Goal: Information Seeking & Learning: Check status

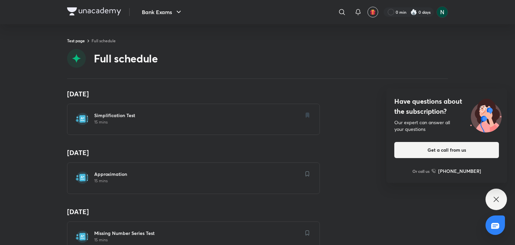
scroll to position [349, 0]
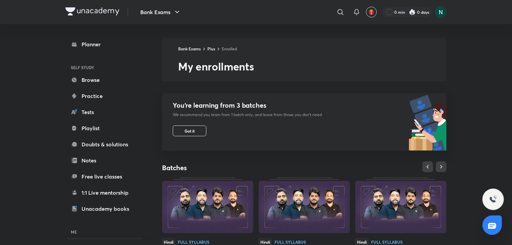
click at [479, 113] on div "Bank Exams ​ 0 min 0 days Planner SELF STUDY Browse Practice Tests Playlist Dou…" at bounding box center [256, 221] width 512 height 443
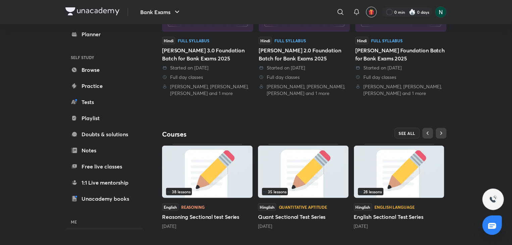
scroll to position [208, 0]
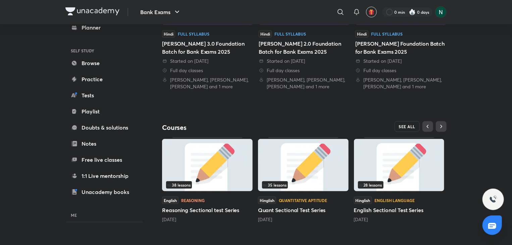
click at [413, 123] on button "SEE ALL" at bounding box center [406, 126] width 25 height 11
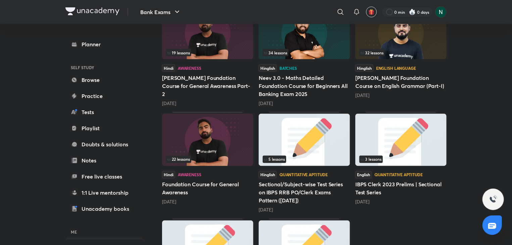
scroll to position [547, 0]
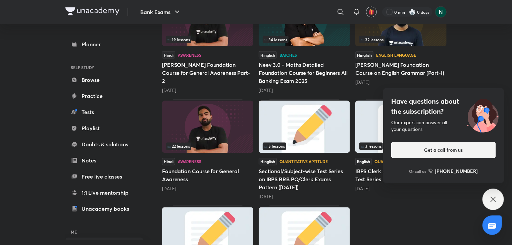
click at [311, 112] on img at bounding box center [303, 127] width 91 height 52
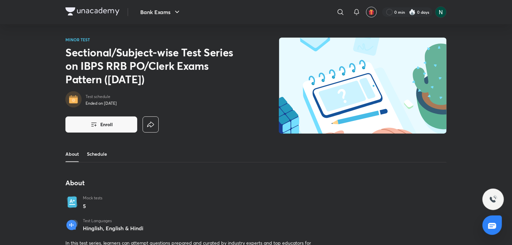
click at [99, 151] on link "Schedule" at bounding box center [97, 154] width 20 height 16
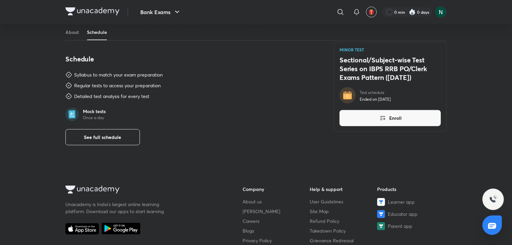
scroll to position [245, 0]
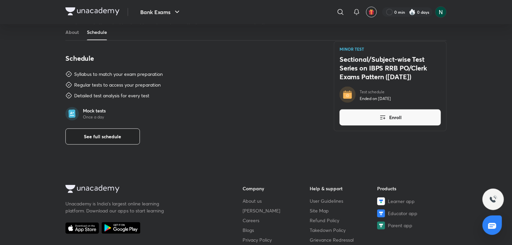
click at [78, 133] on button "See full schedule" at bounding box center [102, 136] width 74 height 16
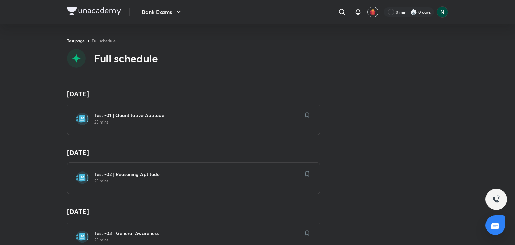
click at [360, 118] on div "26 Feb Test -01 | Quantitative Aptitude 25 mins" at bounding box center [257, 112] width 381 height 45
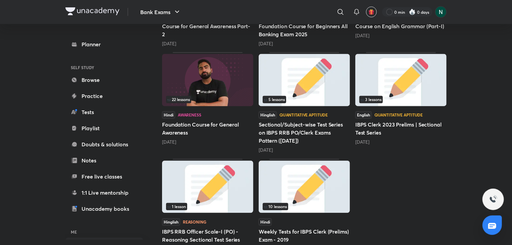
scroll to position [604, 0]
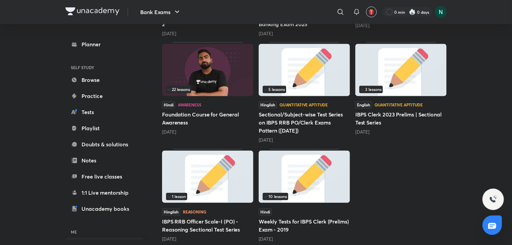
click at [328, 66] on img at bounding box center [303, 70] width 91 height 52
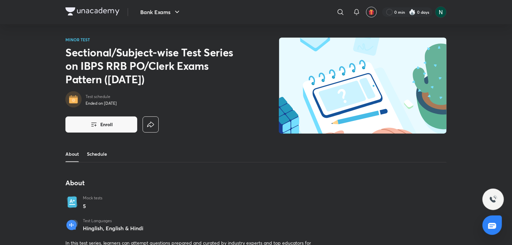
click at [96, 149] on link "Schedule" at bounding box center [97, 154] width 20 height 16
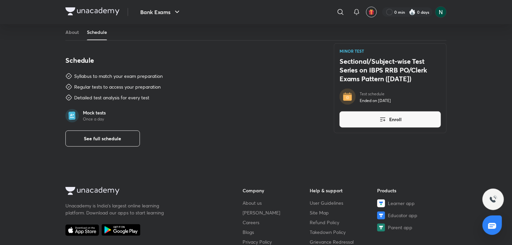
scroll to position [245, 0]
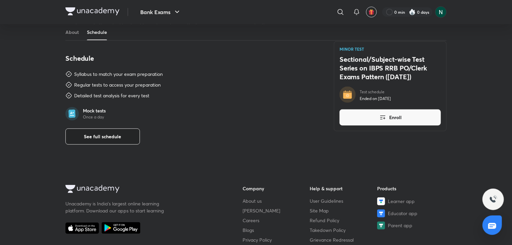
click at [102, 133] on span "See full schedule" at bounding box center [102, 136] width 37 height 7
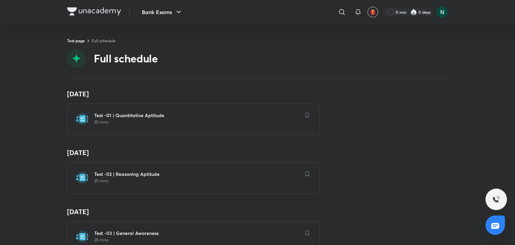
click at [126, 123] on p "25 mins" at bounding box center [197, 121] width 207 height 5
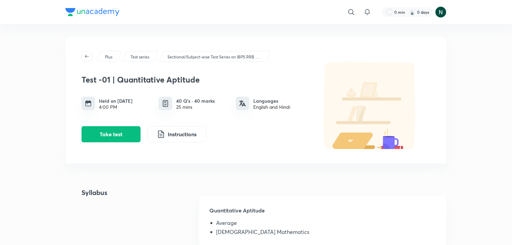
click at [153, 208] on div "Syllabus Quantitative Aptitude Average Vedic Mathematics" at bounding box center [255, 220] width 381 height 66
click at [125, 140] on button "Take test" at bounding box center [110, 133] width 59 height 16
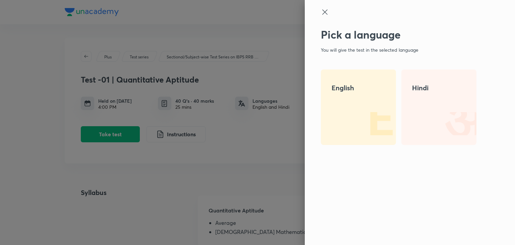
click at [364, 81] on div "English" at bounding box center [358, 106] width 75 height 75
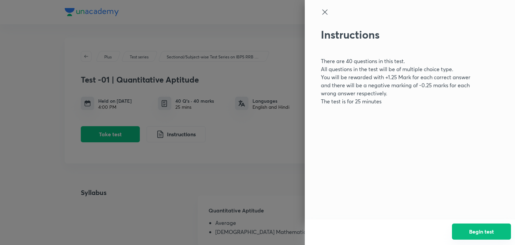
click at [470, 227] on button "Begin test" at bounding box center [481, 231] width 59 height 16
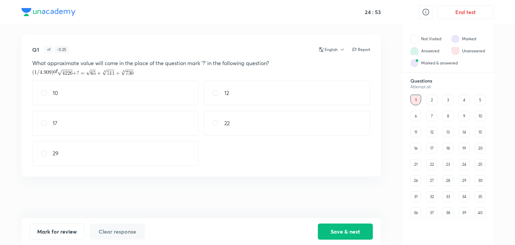
click at [451, 165] on div "23" at bounding box center [448, 164] width 11 height 11
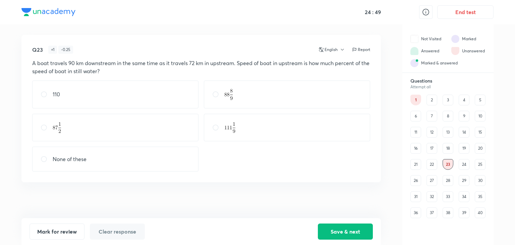
click at [429, 100] on div "2" at bounding box center [431, 100] width 11 height 11
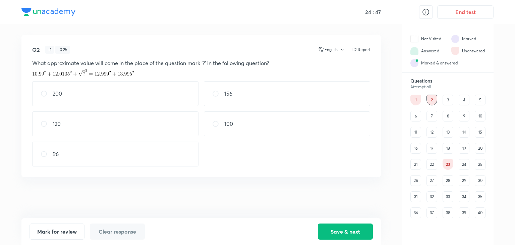
click at [416, 99] on div "1" at bounding box center [415, 100] width 11 height 11
click at [243, 124] on div "22" at bounding box center [287, 123] width 166 height 25
radio input "true"
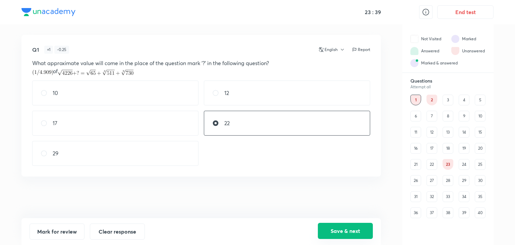
click at [351, 233] on button "Save & next" at bounding box center [345, 231] width 55 height 16
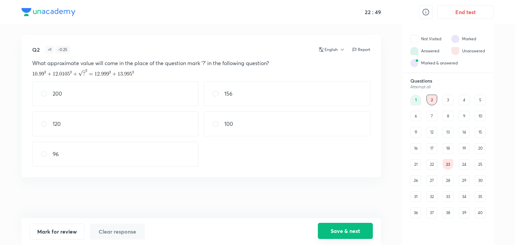
click at [331, 231] on button "Save & next" at bounding box center [345, 231] width 55 height 16
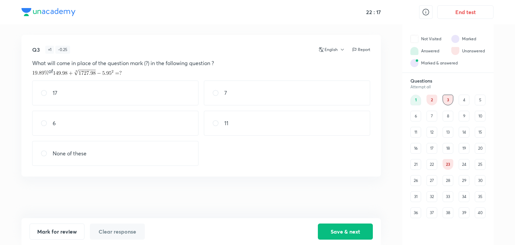
click at [93, 127] on div "6" at bounding box center [115, 123] width 166 height 25
radio input "true"
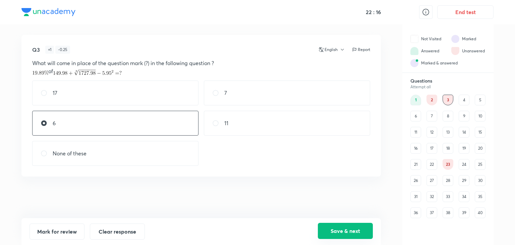
click at [340, 226] on button "Save & next" at bounding box center [345, 231] width 55 height 16
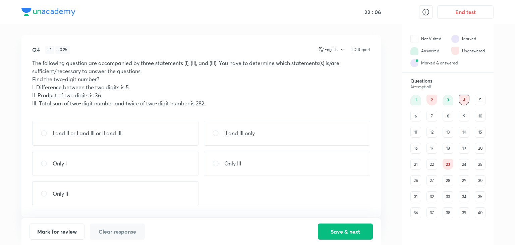
click at [480, 99] on div "5" at bounding box center [480, 100] width 11 height 11
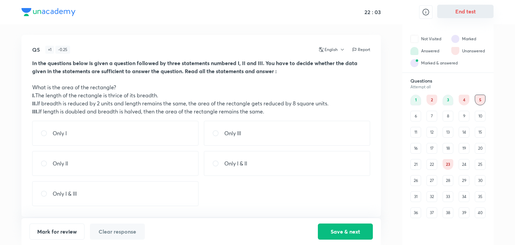
click at [470, 15] on button "End test" at bounding box center [465, 11] width 56 height 13
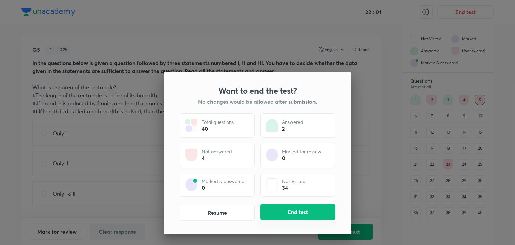
click at [293, 217] on button "End test" at bounding box center [297, 212] width 75 height 16
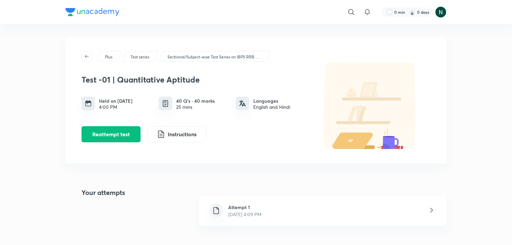
click at [289, 204] on div "Attempt 1 Oct 7, 2025, 4:09 PM" at bounding box center [322, 210] width 247 height 30
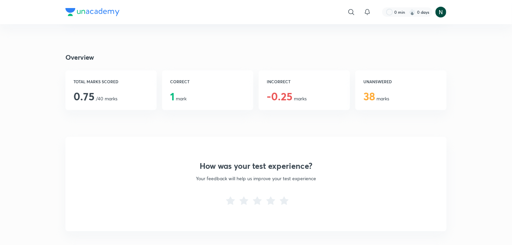
scroll to position [94, 0]
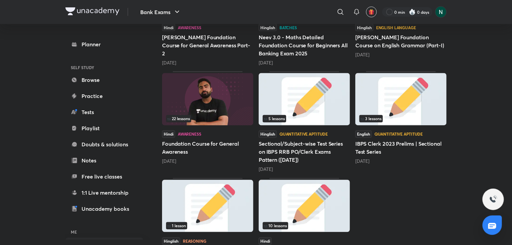
scroll to position [577, 0]
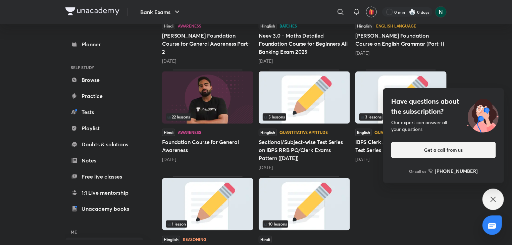
click at [483, 104] on img at bounding box center [482, 114] width 42 height 36
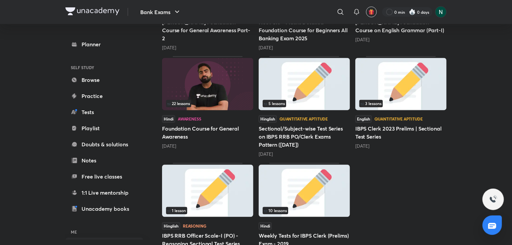
scroll to position [604, 0]
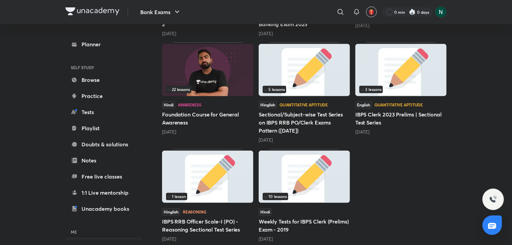
click at [191, 164] on img at bounding box center [207, 177] width 91 height 52
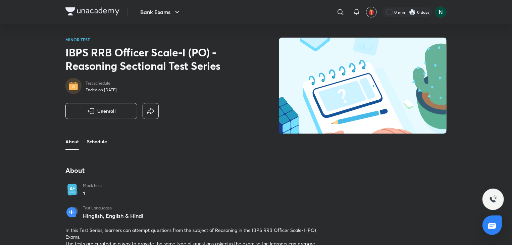
click at [98, 138] on link "Schedule" at bounding box center [97, 141] width 20 height 16
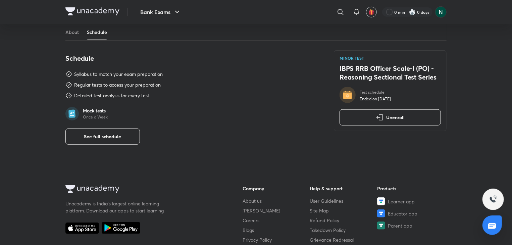
scroll to position [239, 0]
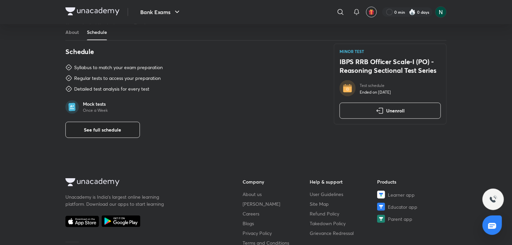
click at [105, 127] on span "See full schedule" at bounding box center [102, 129] width 37 height 7
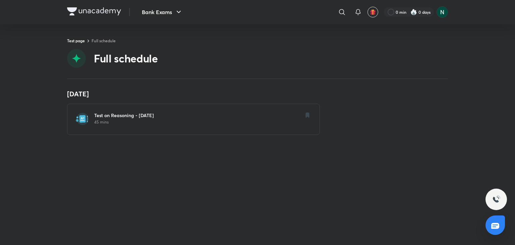
click at [116, 122] on p "45 mins" at bounding box center [197, 121] width 207 height 5
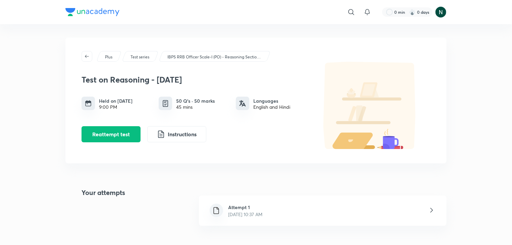
click at [252, 209] on h6 "Attempt 1" at bounding box center [245, 207] width 34 height 7
click at [115, 130] on button "Reattempt test" at bounding box center [110, 133] width 59 height 16
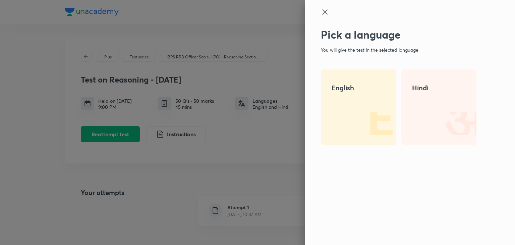
click at [351, 89] on h4 "English" at bounding box center [359, 88] width 54 height 10
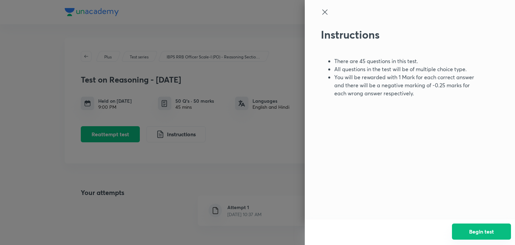
click at [493, 227] on button "Begin test" at bounding box center [481, 231] width 59 height 16
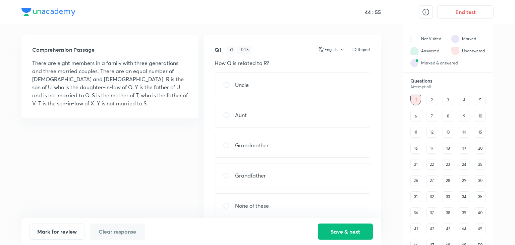
click at [482, 97] on div "5" at bounding box center [480, 100] width 11 height 11
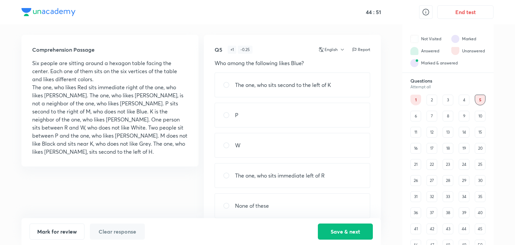
click at [464, 100] on div "4" at bounding box center [464, 100] width 11 height 11
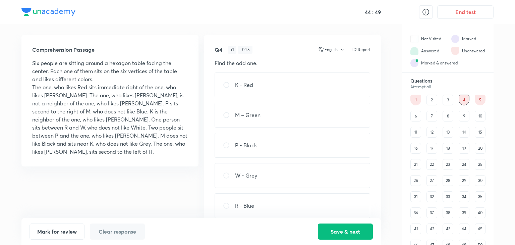
click at [448, 98] on div "3" at bounding box center [448, 100] width 11 height 11
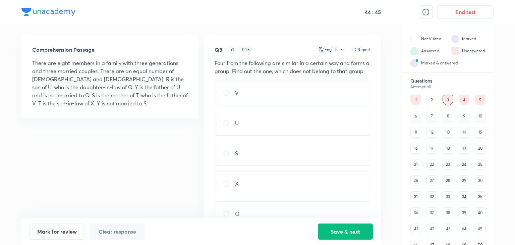
click at [464, 100] on div "4" at bounding box center [464, 100] width 11 height 11
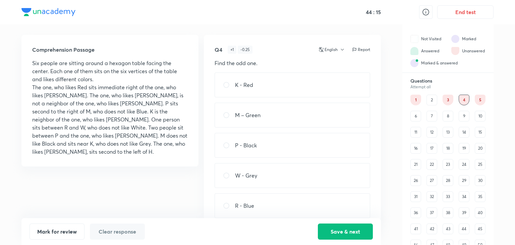
click at [466, 115] on div "9" at bounding box center [464, 116] width 11 height 11
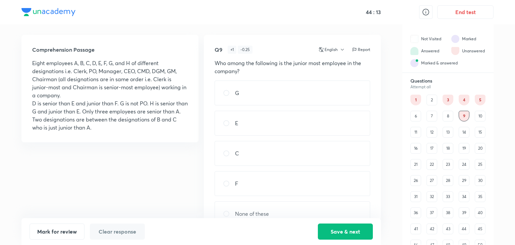
click at [450, 116] on div "8" at bounding box center [448, 116] width 11 height 11
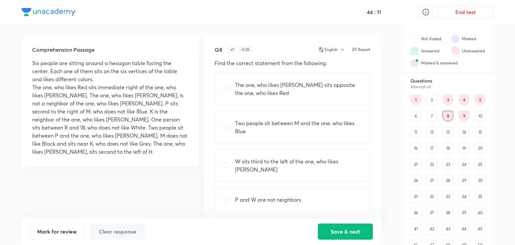
click at [465, 116] on div "9" at bounding box center [464, 116] width 11 height 11
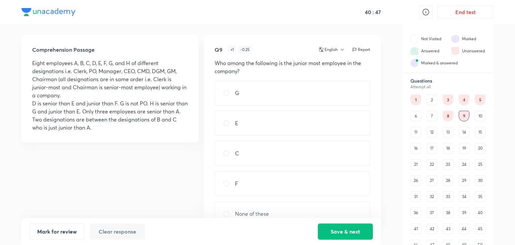
click at [288, 97] on div "G" at bounding box center [293, 92] width 156 height 25
radio input "true"
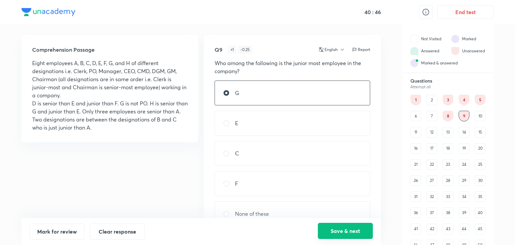
click at [344, 232] on button "Save & next" at bounding box center [345, 231] width 55 height 16
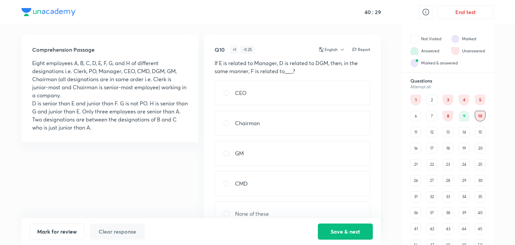
click at [240, 125] on p "Chairman" at bounding box center [247, 123] width 25 height 8
radio input "true"
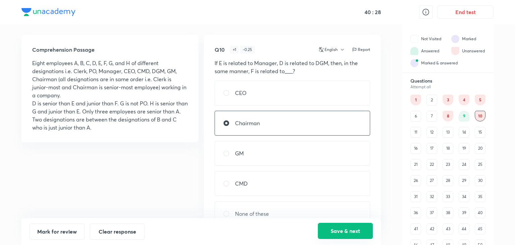
click at [341, 230] on button "Save & next" at bounding box center [345, 231] width 55 height 16
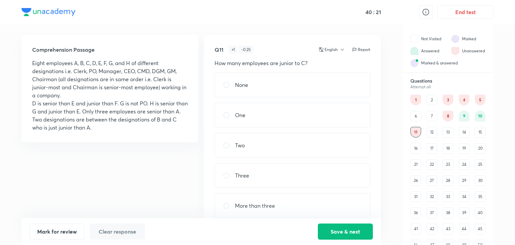
click at [248, 172] on p "Three" at bounding box center [242, 175] width 14 height 8
radio input "true"
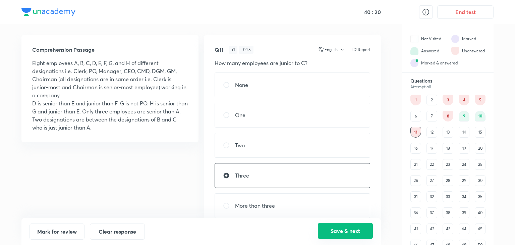
click at [334, 231] on button "Save & next" at bounding box center [345, 231] width 55 height 16
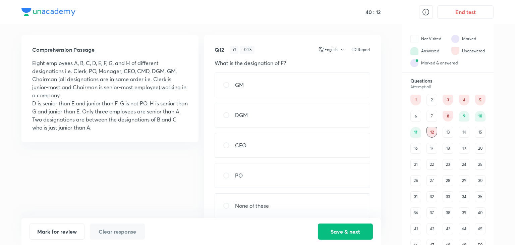
click at [246, 207] on p "None of these" at bounding box center [252, 205] width 34 height 8
radio input "true"
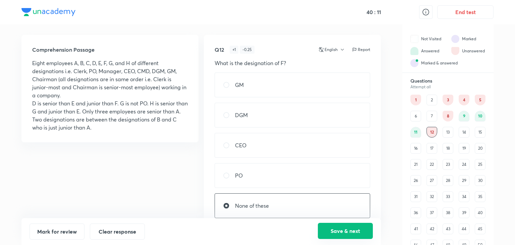
click at [339, 232] on button "Save & next" at bounding box center [345, 231] width 55 height 16
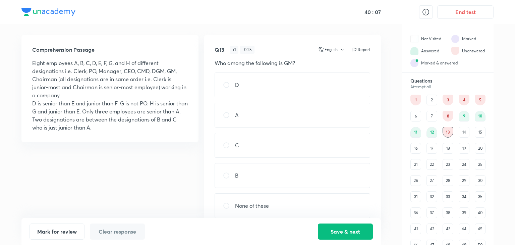
click at [312, 170] on div "B" at bounding box center [293, 175] width 156 height 25
radio input "true"
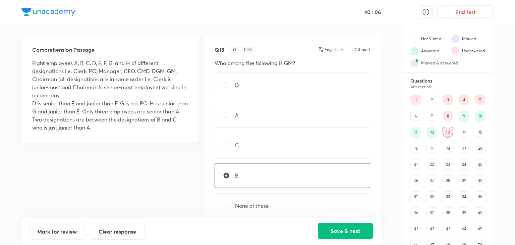
click at [334, 228] on button "Save & next" at bounding box center [345, 231] width 55 height 16
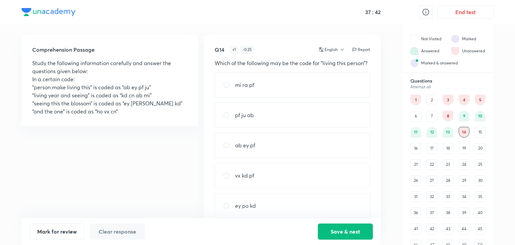
click at [278, 137] on div "ab ey pf" at bounding box center [293, 145] width 156 height 25
click at [306, 140] on div "ab ey pf" at bounding box center [293, 145] width 156 height 25
radio input "false"
click at [343, 229] on button "Save & next" at bounding box center [345, 231] width 55 height 16
click at [243, 182] on div "blossom" at bounding box center [293, 175] width 156 height 25
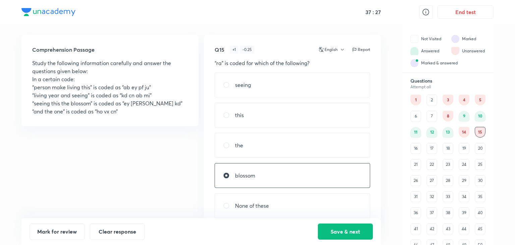
click at [243, 182] on div "blossom" at bounding box center [293, 175] width 156 height 25
click at [260, 182] on div "blossom" at bounding box center [293, 175] width 156 height 25
radio input "true"
click at [335, 230] on button "Save & next" at bounding box center [345, 231] width 55 height 16
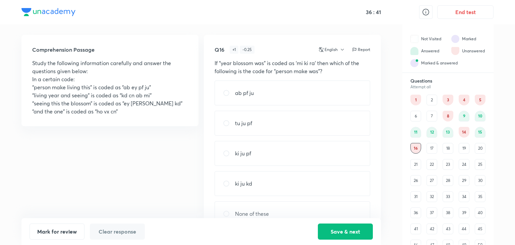
click at [270, 211] on div "None of these" at bounding box center [293, 213] width 156 height 25
radio input "true"
click at [301, 154] on div "ki ju pf" at bounding box center [293, 153] width 156 height 25
radio input "true"
radio input "false"
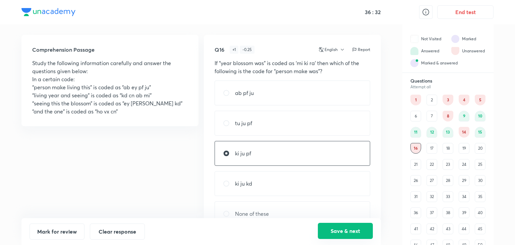
click at [329, 228] on button "Save & next" at bounding box center [345, 231] width 55 height 16
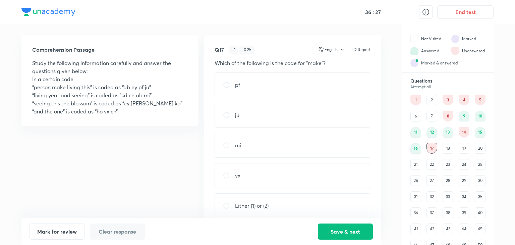
click at [253, 204] on p "Either (1) or (2)" at bounding box center [252, 205] width 34 height 8
radio input "true"
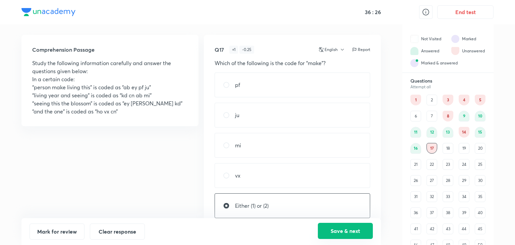
click at [340, 234] on button "Save & next" at bounding box center [345, 231] width 55 height 16
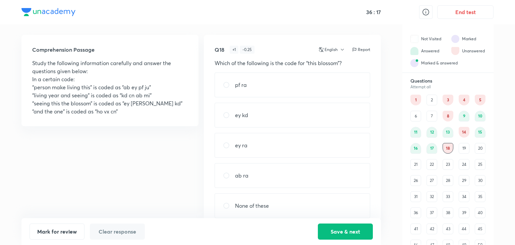
click at [320, 148] on div "ey ra" at bounding box center [293, 145] width 156 height 25
radio input "true"
click at [355, 236] on button "Save & next" at bounding box center [345, 231] width 55 height 16
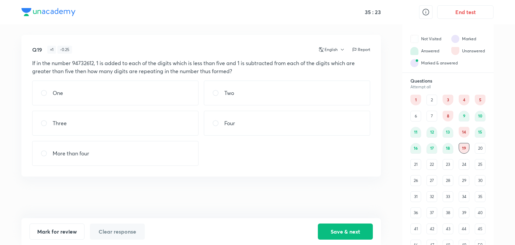
click at [251, 96] on div "Two" at bounding box center [287, 92] width 166 height 25
radio input "true"
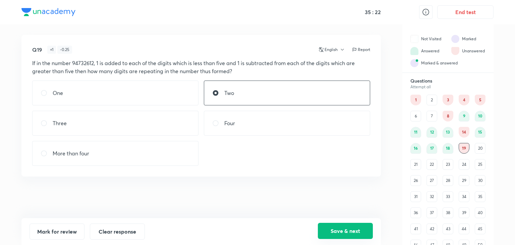
click at [343, 231] on button "Save & next" at bounding box center [345, 231] width 55 height 16
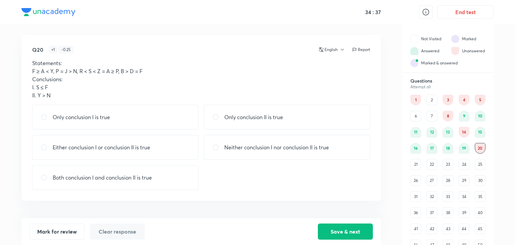
click at [241, 118] on p "Only conclusion II is true" at bounding box center [253, 117] width 59 height 8
radio input "true"
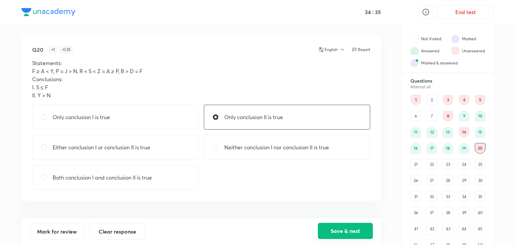
click at [346, 227] on button "Save & next" at bounding box center [345, 231] width 55 height 16
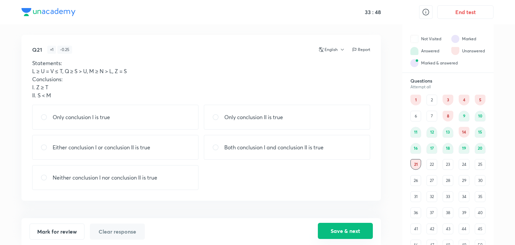
click at [348, 231] on button "Save & next" at bounding box center [345, 231] width 55 height 16
click at [352, 231] on button "Save & next" at bounding box center [345, 231] width 55 height 16
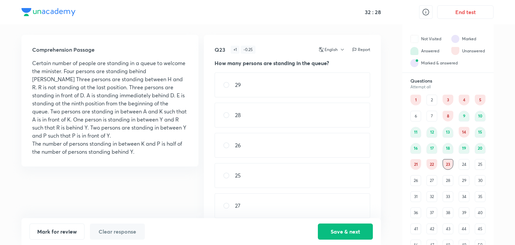
click at [465, 168] on div "24" at bounding box center [464, 164] width 11 height 11
click at [479, 166] on div "25" at bounding box center [480, 164] width 11 height 11
click at [414, 181] on div "26" at bounding box center [415, 180] width 11 height 11
click at [432, 180] on div "27" at bounding box center [431, 180] width 11 height 11
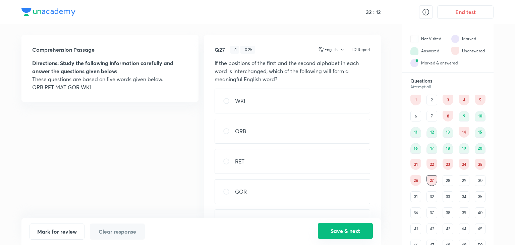
click at [342, 225] on button "Save & next" at bounding box center [345, 231] width 55 height 16
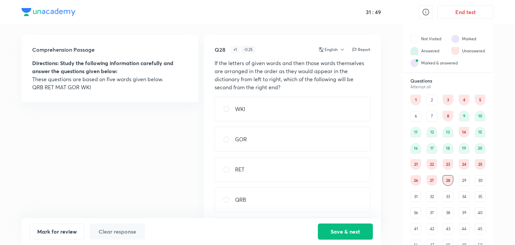
click at [235, 142] on input "radio" at bounding box center [229, 139] width 12 height 7
radio input "true"
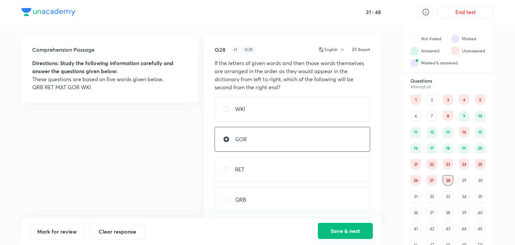
click at [357, 228] on button "Save & next" at bounding box center [345, 231] width 55 height 16
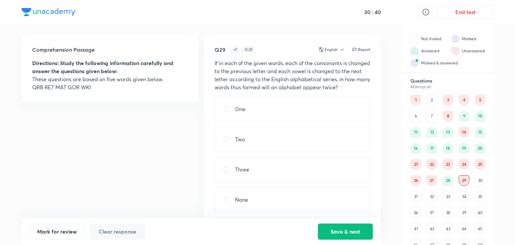
click at [233, 108] on input "radio" at bounding box center [229, 109] width 12 height 7
radio input "true"
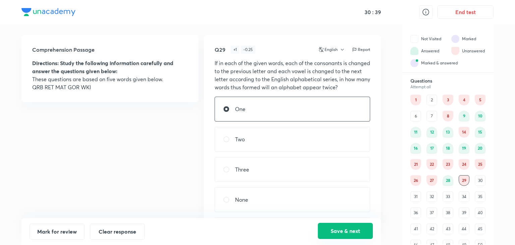
click at [346, 233] on button "Save & next" at bounding box center [345, 231] width 55 height 16
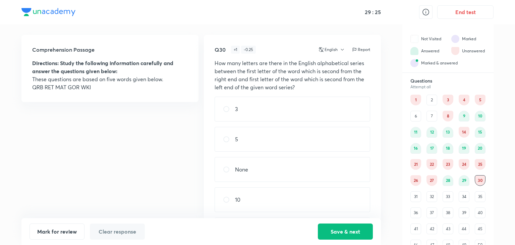
click at [241, 166] on p "None" at bounding box center [241, 169] width 13 height 8
radio input "true"
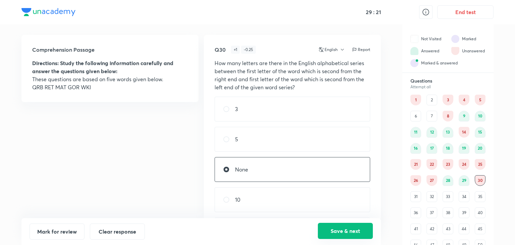
click at [343, 233] on button "Save & next" at bounding box center [345, 231] width 55 height 16
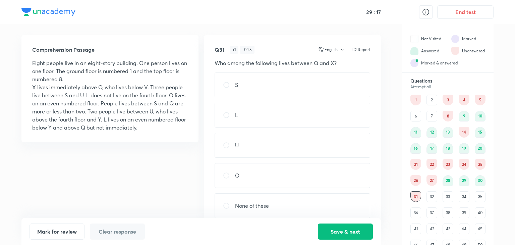
click at [483, 178] on div "30" at bounding box center [480, 180] width 11 height 11
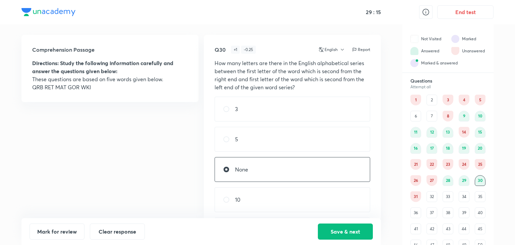
drag, startPoint x: 323, startPoint y: 162, endPoint x: 320, endPoint y: 172, distance: 10.9
click at [320, 172] on div "None" at bounding box center [293, 169] width 156 height 25
radio input "false"
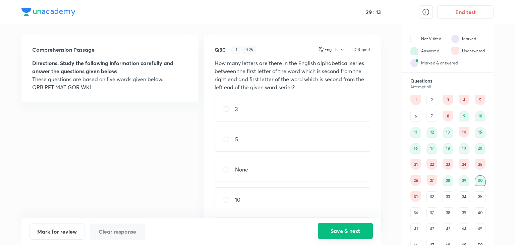
click at [339, 228] on button "Save & next" at bounding box center [345, 231] width 55 height 16
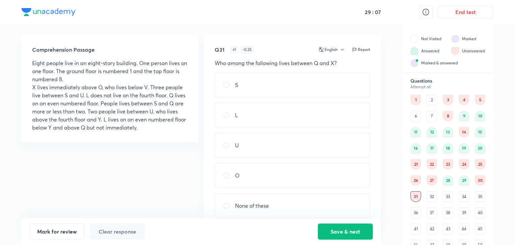
click at [287, 223] on div "Mark for review Clear response Save & next" at bounding box center [201, 231] width 343 height 16
click at [213, 242] on div "Mark for review Clear response Save & next" at bounding box center [200, 231] width 359 height 27
click at [414, 213] on div "36" at bounding box center [415, 212] width 11 height 11
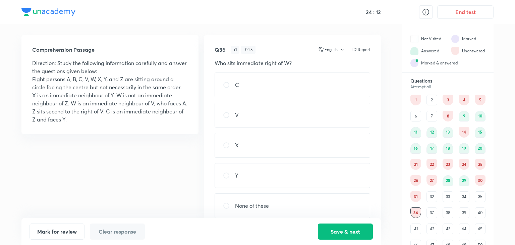
click at [481, 193] on div "35" at bounding box center [480, 196] width 11 height 11
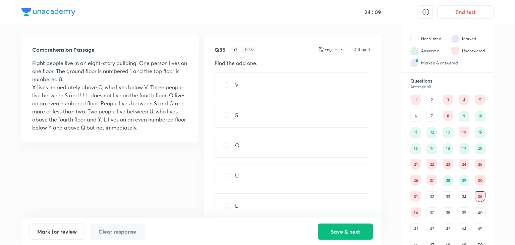
click at [414, 212] on div "36" at bounding box center [415, 212] width 11 height 11
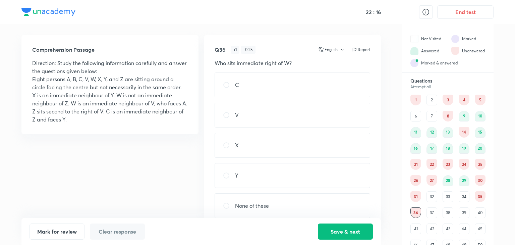
click at [289, 107] on div "V" at bounding box center [293, 115] width 156 height 25
radio input "true"
click at [347, 232] on button "Save & next" at bounding box center [345, 231] width 55 height 16
click at [249, 81] on div "A" at bounding box center [293, 84] width 156 height 25
radio input "true"
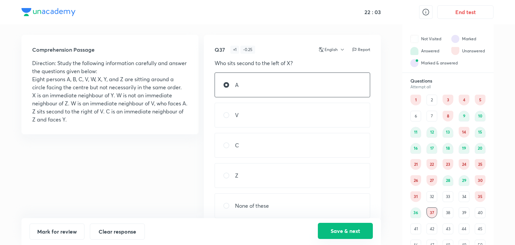
click at [335, 236] on button "Save & next" at bounding box center [345, 231] width 55 height 16
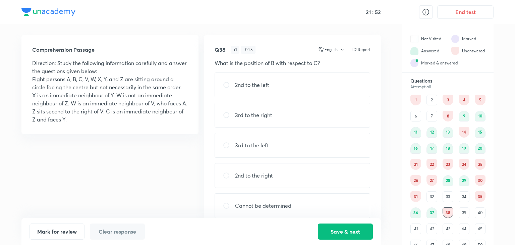
click at [241, 184] on div "2nd to the right" at bounding box center [293, 175] width 156 height 25
radio input "true"
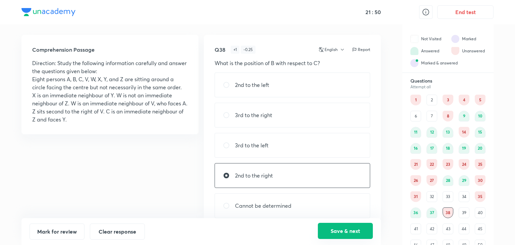
click at [337, 236] on button "Save & next" at bounding box center [345, 231] width 55 height 16
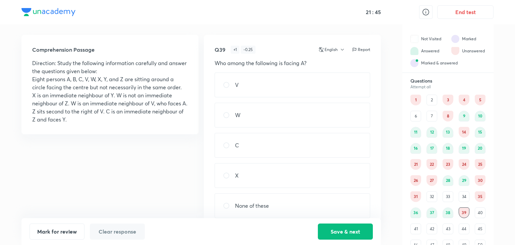
click at [260, 82] on div "V" at bounding box center [293, 84] width 156 height 25
radio input "true"
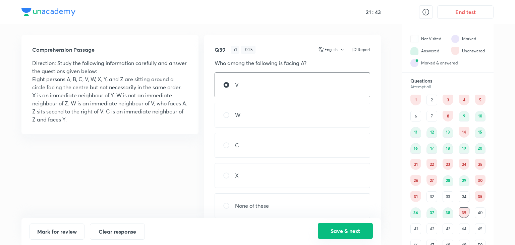
click at [338, 237] on button "Save & next" at bounding box center [345, 231] width 55 height 16
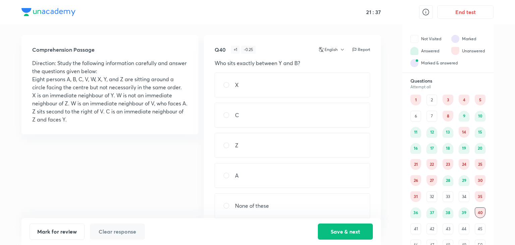
click at [240, 171] on div "A" at bounding box center [293, 175] width 156 height 25
radio input "true"
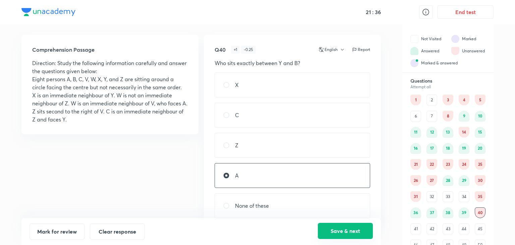
click at [343, 232] on button "Save & next" at bounding box center [345, 231] width 55 height 16
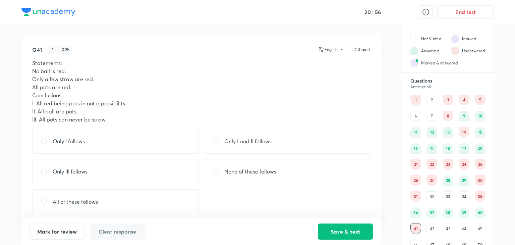
click at [243, 169] on p "None of these follows" at bounding box center [250, 171] width 52 height 8
radio input "true"
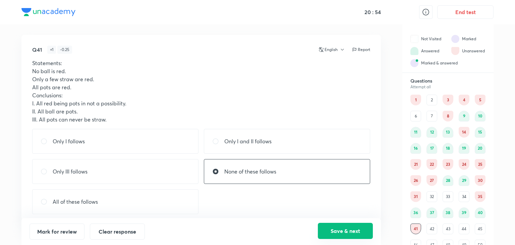
click at [356, 230] on button "Save & next" at bounding box center [345, 231] width 55 height 16
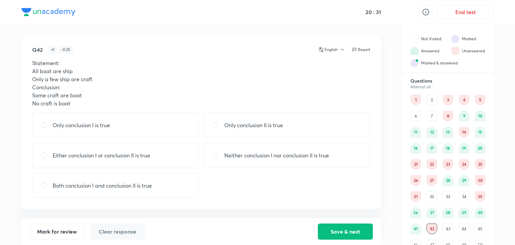
click at [88, 149] on div "Either conclusion I or conclusion II is true" at bounding box center [115, 155] width 166 height 25
radio input "true"
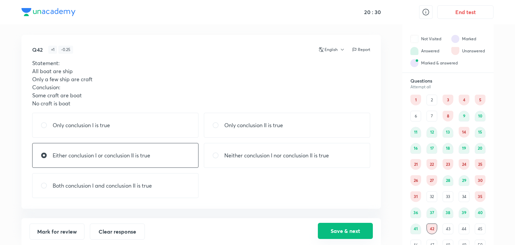
click at [335, 226] on button "Save & next" at bounding box center [345, 231] width 55 height 16
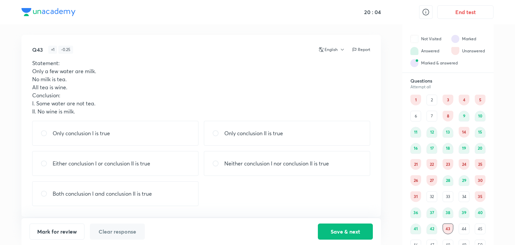
click at [77, 137] on div "Only conclusion I is true" at bounding box center [115, 133] width 166 height 25
radio input "true"
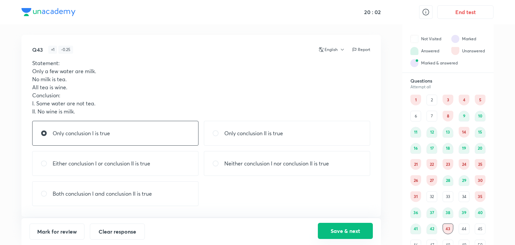
click at [327, 230] on button "Save & next" at bounding box center [345, 231] width 55 height 16
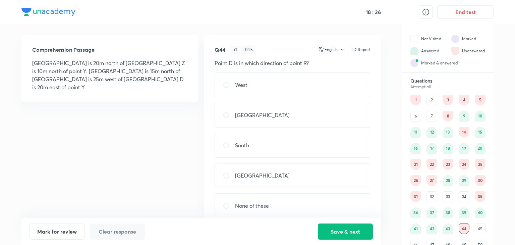
click at [289, 170] on div "South-East" at bounding box center [293, 175] width 156 height 25
radio input "true"
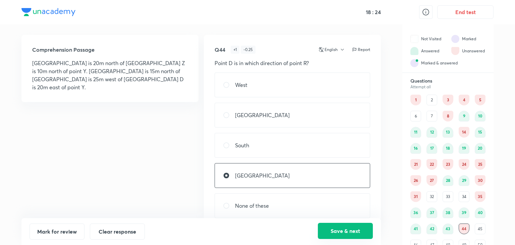
click at [341, 234] on button "Save & next" at bounding box center [345, 231] width 55 height 16
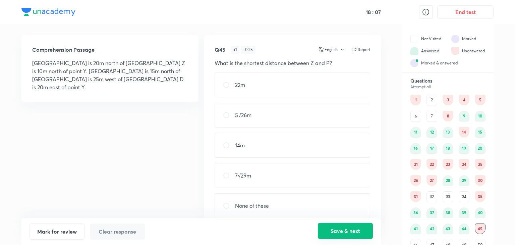
click at [338, 235] on button "Save & next" at bounding box center [345, 231] width 55 height 16
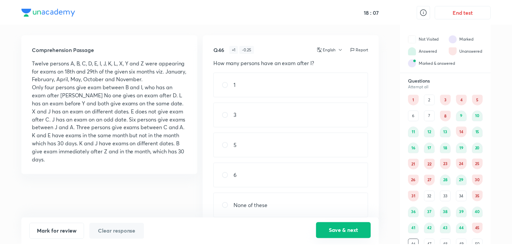
scroll to position [6, 0]
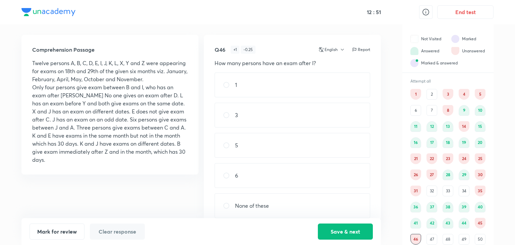
click at [416, 95] on div "1" at bounding box center [415, 94] width 11 height 11
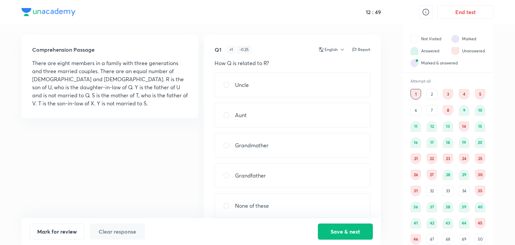
click at [452, 92] on div "3" at bounding box center [448, 94] width 11 height 11
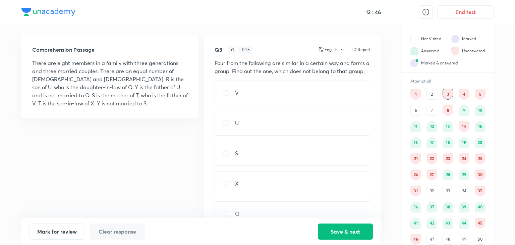
click at [461, 92] on div "4" at bounding box center [464, 94] width 11 height 11
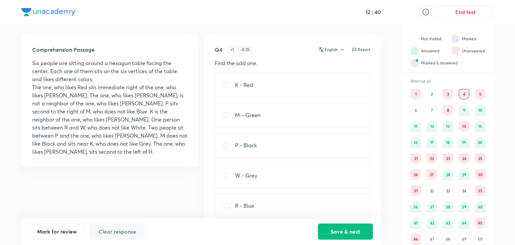
click at [431, 239] on div "47" at bounding box center [431, 239] width 11 height 11
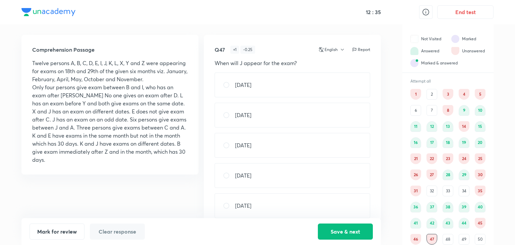
click at [481, 236] on div "50" at bounding box center [480, 239] width 11 height 11
click at [414, 161] on div "21" at bounding box center [415, 158] width 11 height 11
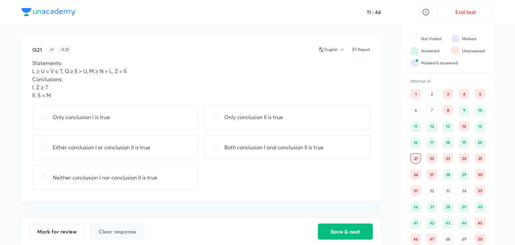
click at [83, 177] on p "Neither conclusion I nor conclusion II is true" at bounding box center [105, 177] width 105 height 8
radio input "true"
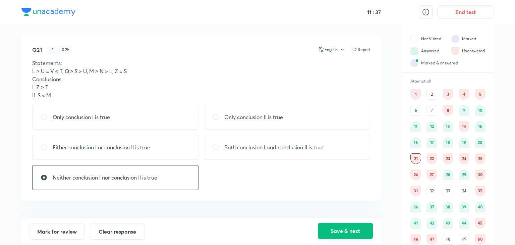
click at [330, 230] on button "Save & next" at bounding box center [345, 231] width 55 height 16
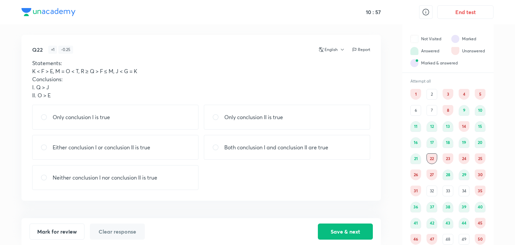
click at [66, 125] on div "Only conclusion I is true" at bounding box center [115, 117] width 166 height 25
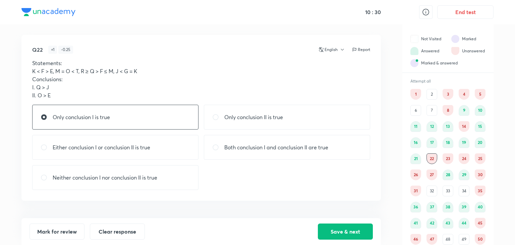
click at [238, 149] on p "Both conclusion I and conclusion II are true" at bounding box center [276, 147] width 104 height 8
radio input "false"
radio input "true"
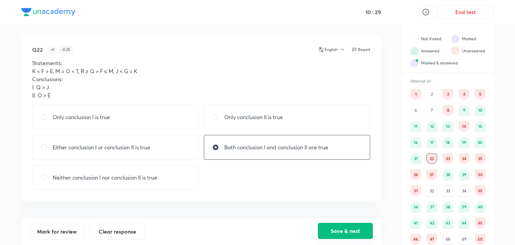
click at [345, 228] on button "Save & next" at bounding box center [345, 231] width 55 height 16
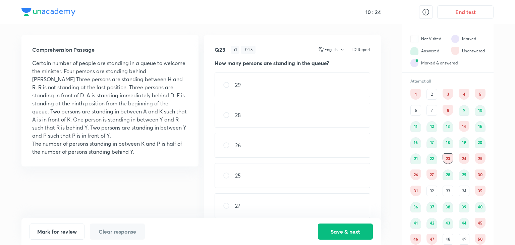
click at [479, 177] on div "30" at bounding box center [480, 174] width 11 height 11
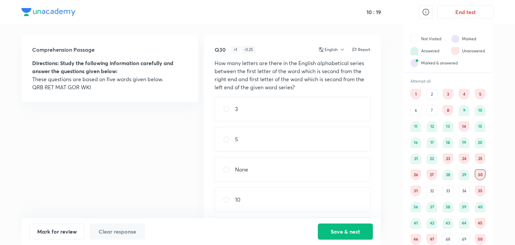
click at [483, 189] on div "35" at bounding box center [480, 190] width 11 height 11
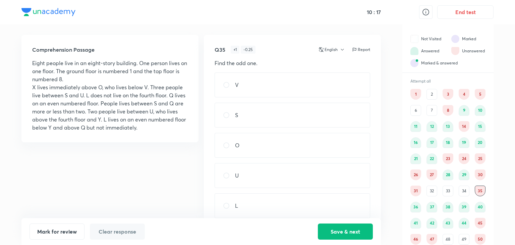
click at [434, 190] on div "32" at bounding box center [431, 190] width 11 height 11
click at [478, 175] on div "30" at bounding box center [480, 174] width 11 height 11
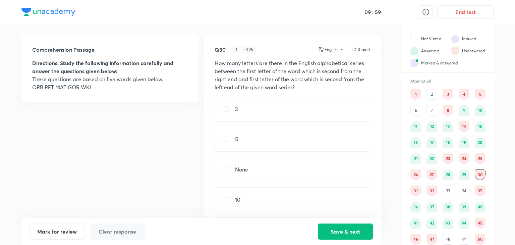
click at [360, 219] on div "Mark for review Clear response Save & next" at bounding box center [200, 231] width 359 height 27
click at [354, 235] on button "Save & next" at bounding box center [345, 231] width 55 height 16
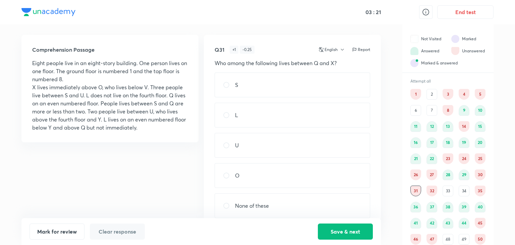
click at [481, 221] on div "45" at bounding box center [480, 223] width 11 height 11
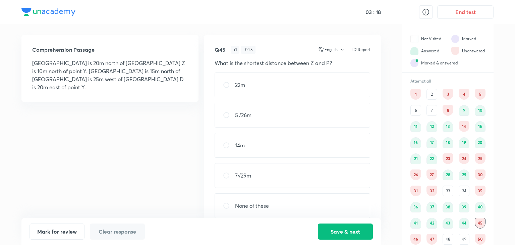
click at [416, 238] on div "46" at bounding box center [415, 239] width 11 height 11
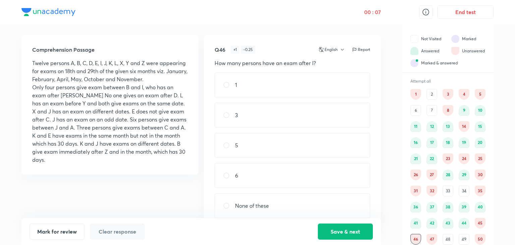
click at [443, 68] on div "Not Visited Marked Answered Unanswered Marked & answered" at bounding box center [447, 48] width 91 height 49
click at [415, 65] on img at bounding box center [414, 63] width 8 height 8
click at [511, 208] on div "00 : 01 End test Comprehension Passage Twelve persons A, B, C, D, E, I, J, K, L…" at bounding box center [257, 122] width 515 height 245
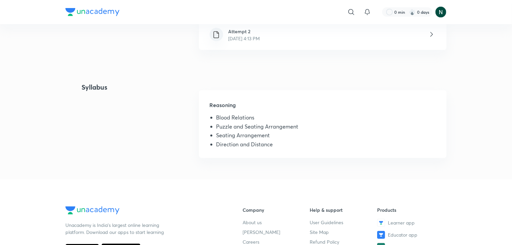
click at [290, 36] on div "Attempt 2 Oct 7, 2025, 4:13 PM" at bounding box center [322, 35] width 247 height 30
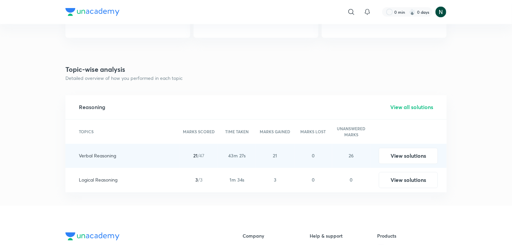
scroll to position [603, 0]
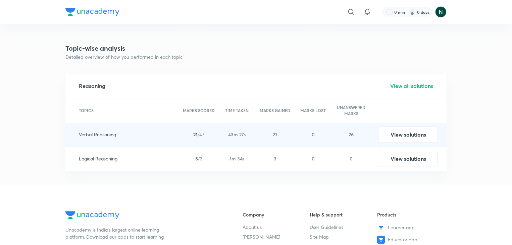
click at [404, 84] on h5 "View all solutions" at bounding box center [411, 86] width 43 height 8
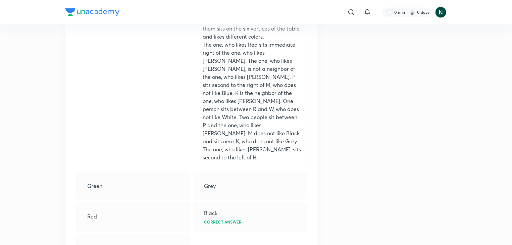
scroll to position [2012, 0]
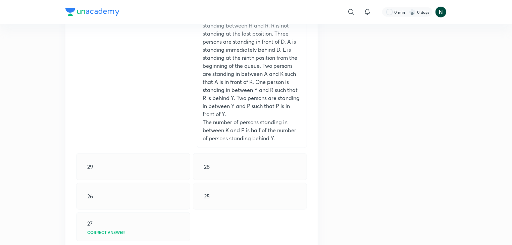
scroll to position [8073, 0]
click at [113, 229] on p "Correct answer" at bounding box center [106, 231] width 38 height 4
click at [109, 157] on div "Question 23 You didn't Attempt Your time taken : 50s Avg time taken by others :…" at bounding box center [191, 78] width 252 height 373
click at [108, 165] on div "Question 23 You didn't Attempt Your time taken : 50s Avg time taken by others :…" at bounding box center [191, 78] width 252 height 373
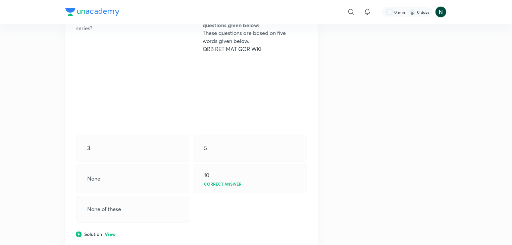
scroll to position [10849, 0]
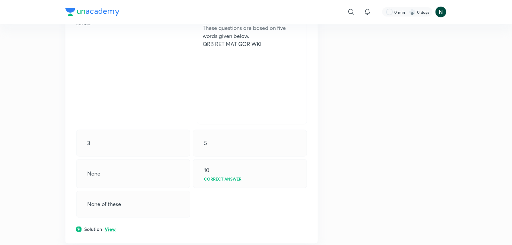
click at [109, 118] on div "Question 30 You didn't Attempt Your time taken : 1m 42s Avg time taken by other…" at bounding box center [191, 73] width 252 height 339
click at [111, 227] on p "View" at bounding box center [110, 229] width 11 height 5
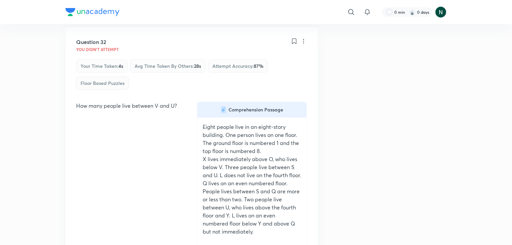
scroll to position [11546, 0]
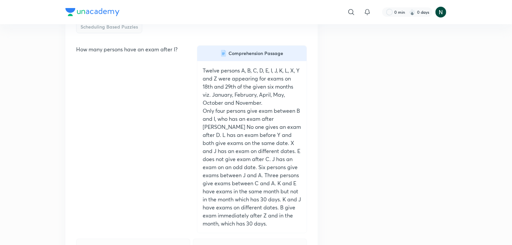
scroll to position [16669, 0]
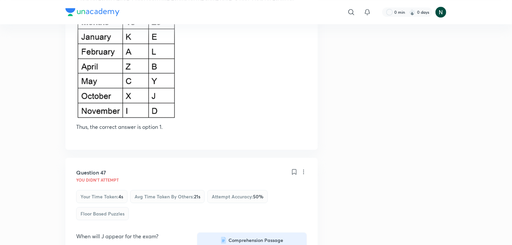
scroll to position [17554, 0]
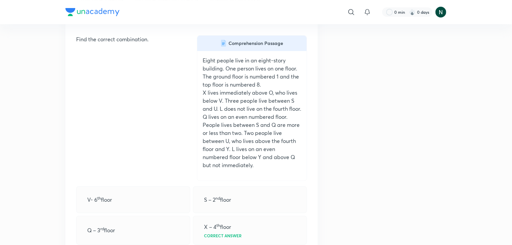
scroll to position [12686, 0]
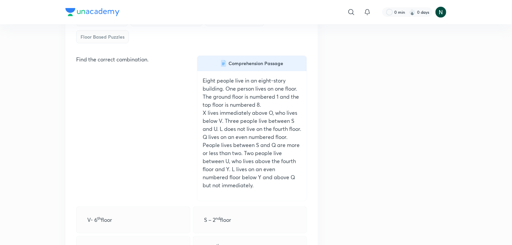
click at [511, 20] on header "​ 0 min 0 days" at bounding box center [256, 12] width 512 height 24
click at [510, 22] on header "​ 0 min 0 days" at bounding box center [256, 12] width 512 height 24
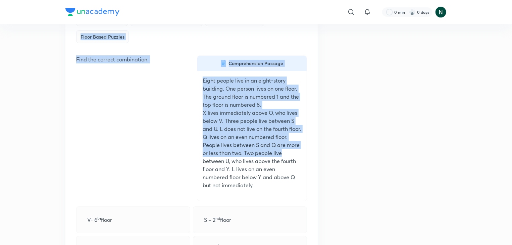
drag, startPoint x: 510, startPoint y: 22, endPoint x: 510, endPoint y: 38, distance: 16.4
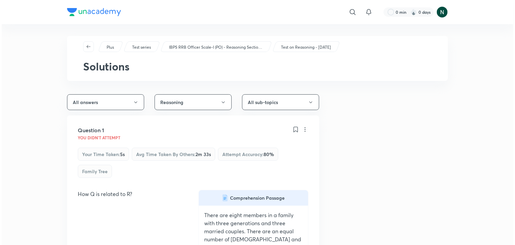
scroll to position [0, 0]
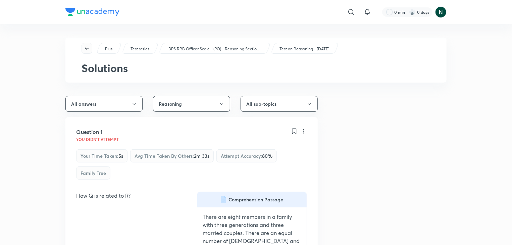
click at [86, 46] on icon "button" at bounding box center [86, 48] width 5 height 5
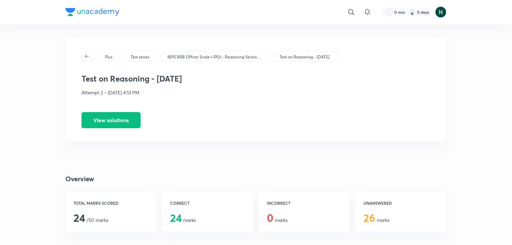
click at [86, 46] on div "Plus Test series IBPS RRB Officer Scale-I (PO) - Reasoning Sectional Test Serie…" at bounding box center [255, 90] width 381 height 104
click at [86, 52] on button "button" at bounding box center [86, 56] width 11 height 11
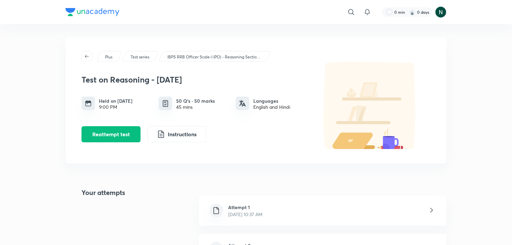
click at [86, 52] on button "button" at bounding box center [86, 56] width 11 height 11
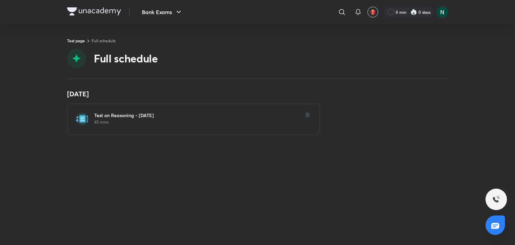
click at [88, 119] on div "Test on Reasoning - 16th June 45 mins" at bounding box center [193, 119] width 253 height 31
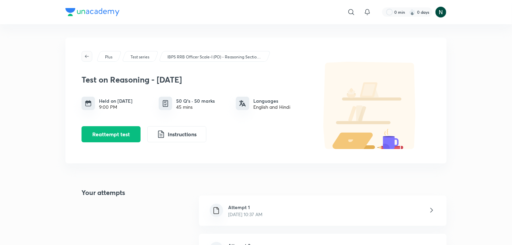
click at [84, 57] on span "button" at bounding box center [87, 56] width 10 height 5
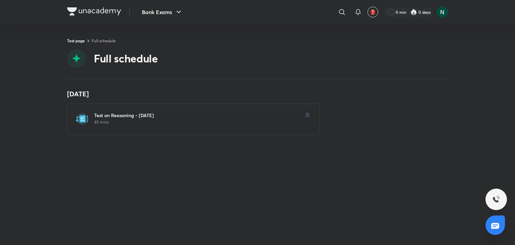
click at [45, 91] on div "16 Jun Test on Reasoning - 16th June 45 mins" at bounding box center [257, 162] width 515 height 166
click at [76, 38] on link "Test page" at bounding box center [76, 40] width 18 height 5
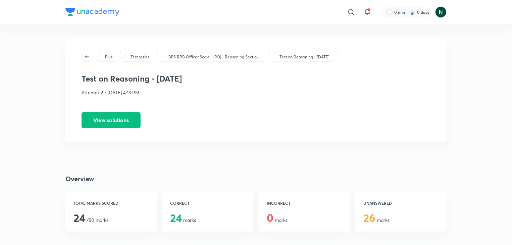
scroll to position [214, 0]
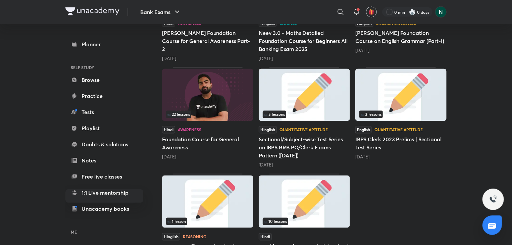
scroll to position [604, 0]
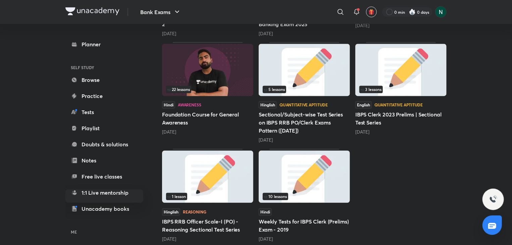
click at [296, 60] on img at bounding box center [303, 70] width 91 height 52
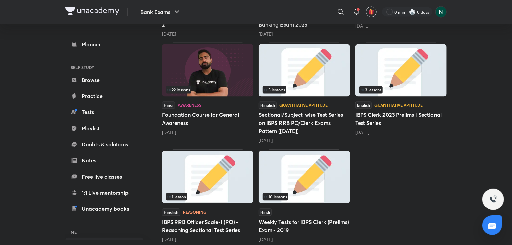
scroll to position [604, 0]
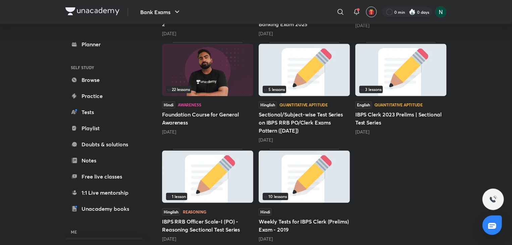
click at [311, 172] on img at bounding box center [303, 177] width 91 height 52
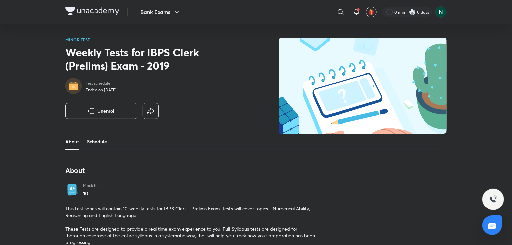
click at [98, 137] on link "Schedule" at bounding box center [97, 141] width 20 height 16
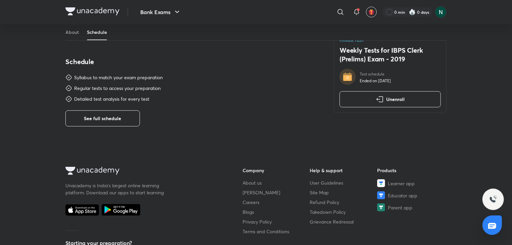
scroll to position [231, 0]
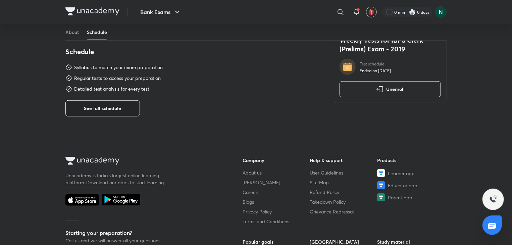
click at [113, 109] on span "See full schedule" at bounding box center [102, 108] width 37 height 7
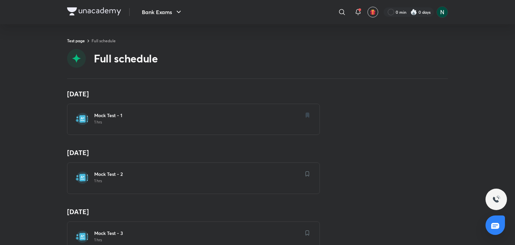
click at [113, 109] on div "Mock Test - 1 1 hrs" at bounding box center [193, 119] width 253 height 31
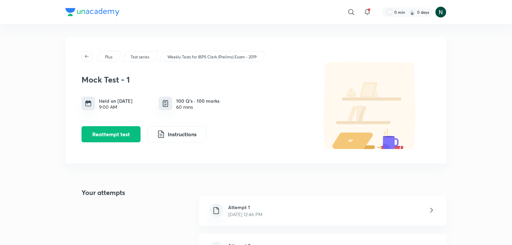
click at [103, 203] on h4 "Your attempts" at bounding box center [95, 229] width 60 height 84
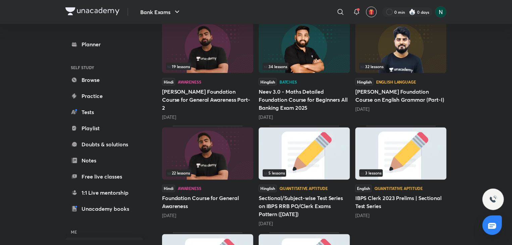
scroll to position [604, 0]
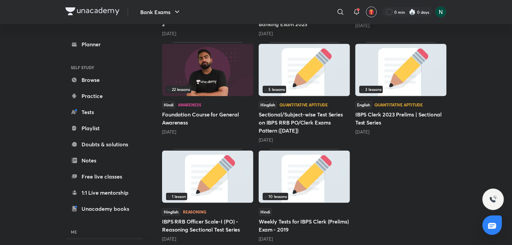
click at [413, 57] on img at bounding box center [400, 70] width 91 height 52
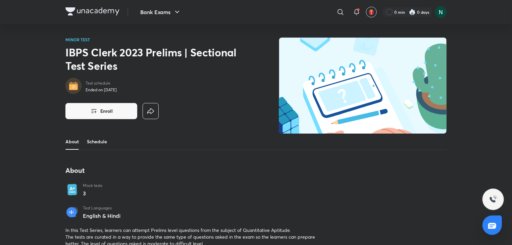
click at [88, 140] on link "Schedule" at bounding box center [97, 141] width 20 height 16
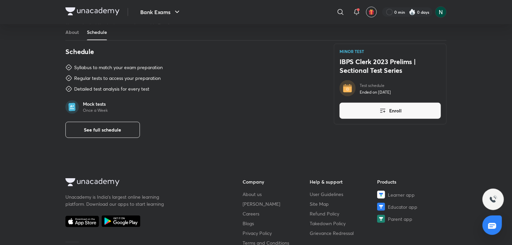
scroll to position [232, 0]
click at [89, 132] on span "See full schedule" at bounding box center [102, 129] width 37 height 7
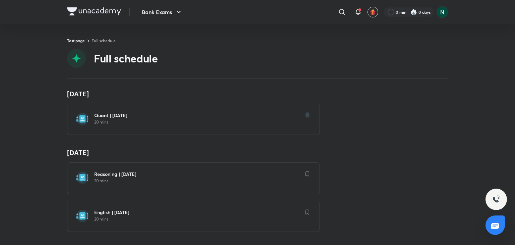
click at [106, 125] on div "Quant | [DATE] 20 mins" at bounding box center [197, 119] width 207 height 14
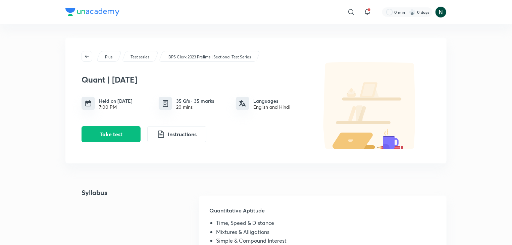
click at [95, 177] on div "Plus Test series IBPS Clerk 2023 Prelims | Sectional Test Series Quant | [DATE]…" at bounding box center [255, 163] width 381 height 251
click at [107, 137] on button "Take test" at bounding box center [110, 133] width 59 height 16
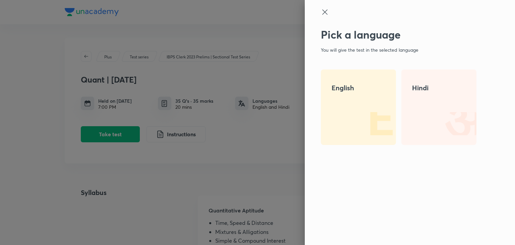
click at [345, 78] on div "English" at bounding box center [358, 106] width 75 height 75
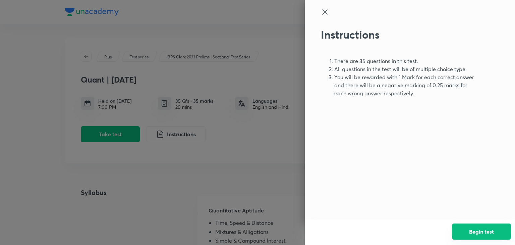
click at [494, 232] on button "Begin test" at bounding box center [481, 231] width 59 height 16
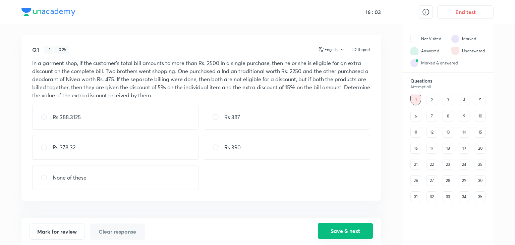
click at [363, 230] on button "Save & next" at bounding box center [345, 231] width 55 height 16
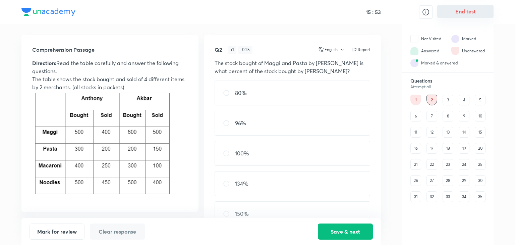
click at [473, 10] on button "End test" at bounding box center [465, 11] width 56 height 13
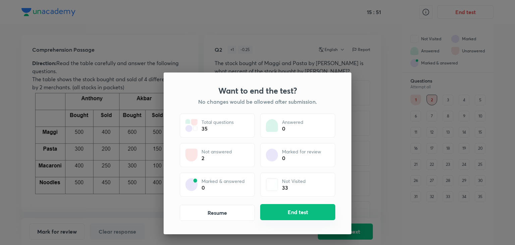
click at [310, 214] on button "End test" at bounding box center [297, 212] width 75 height 16
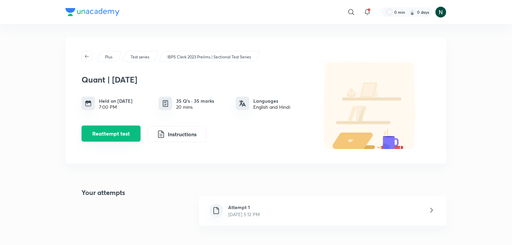
click at [123, 138] on button "Reattempt test" at bounding box center [110, 133] width 59 height 16
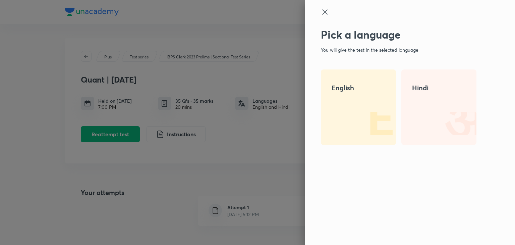
click at [349, 87] on h4 "English" at bounding box center [359, 88] width 54 height 10
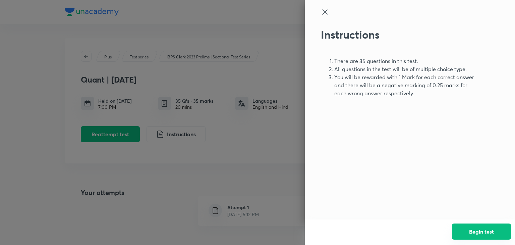
click at [472, 232] on button "Begin test" at bounding box center [481, 231] width 59 height 16
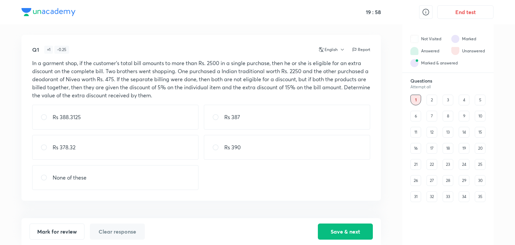
click at [430, 99] on div "2" at bounding box center [431, 100] width 11 height 11
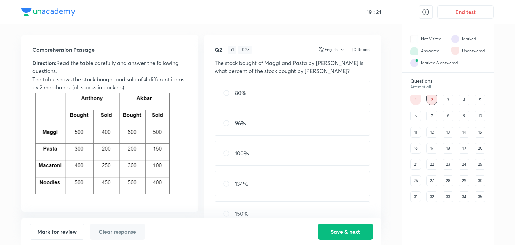
click at [67, 137] on img at bounding box center [110, 145] width 156 height 108
click at [358, 232] on button "Save & next" at bounding box center [345, 231] width 55 height 16
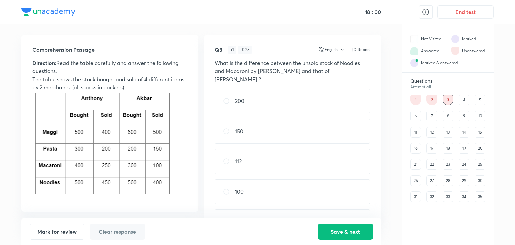
click at [254, 181] on div "100" at bounding box center [293, 191] width 156 height 25
radio input "true"
click at [341, 233] on button "Save & next" at bounding box center [345, 231] width 55 height 16
click at [241, 93] on div "65 : 64" at bounding box center [293, 101] width 156 height 25
radio input "true"
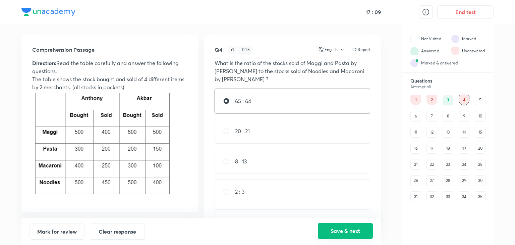
click at [348, 227] on button "Save & next" at bounding box center [345, 231] width 55 height 16
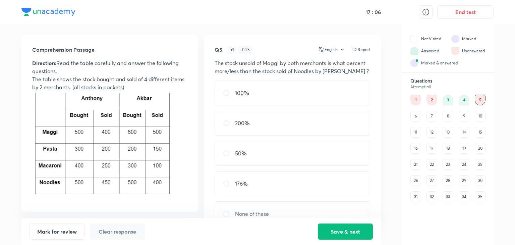
click at [460, 98] on div "4" at bounding box center [464, 100] width 11 height 11
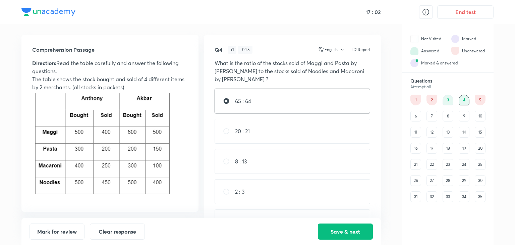
click at [248, 187] on div "2 : 3" at bounding box center [293, 191] width 156 height 25
radio input "false"
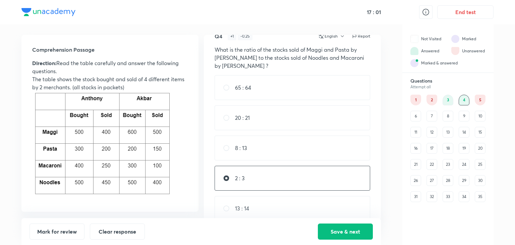
scroll to position [24, 0]
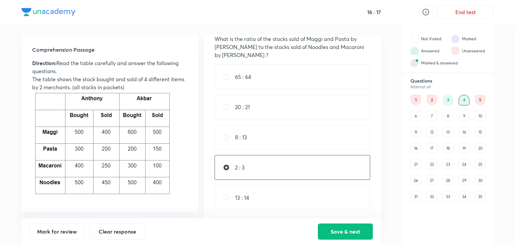
click at [246, 194] on p "13 : 14" at bounding box center [242, 197] width 14 height 8
radio input "false"
radio input "true"
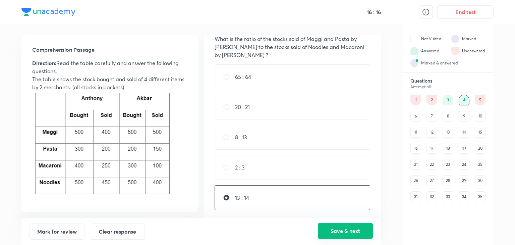
click at [348, 230] on button "Save & next" at bounding box center [345, 231] width 55 height 16
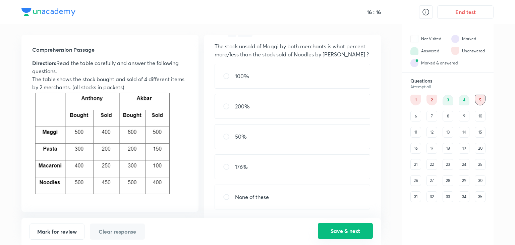
scroll to position [16, 0]
click at [269, 140] on div "50%" at bounding box center [293, 137] width 156 height 25
radio input "true"
click at [343, 232] on button "Save & next" at bounding box center [345, 231] width 55 height 16
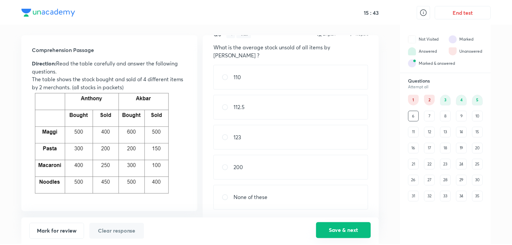
scroll to position [8, 0]
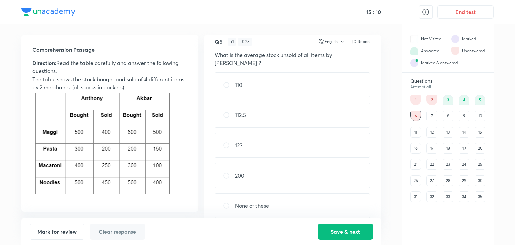
click at [303, 103] on div "112.5" at bounding box center [293, 115] width 156 height 25
radio input "true"
click at [338, 228] on button "Save & next" at bounding box center [345, 231] width 55 height 16
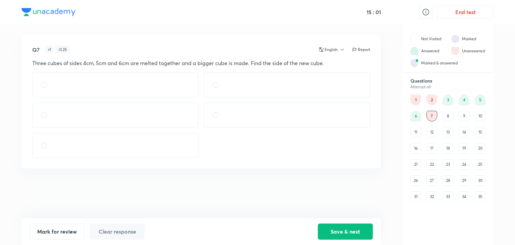
click at [449, 116] on div "8" at bounding box center [448, 116] width 11 height 11
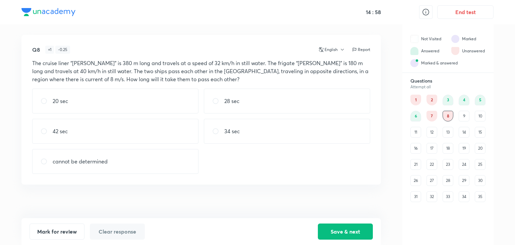
click at [467, 118] on div "9" at bounding box center [464, 116] width 11 height 11
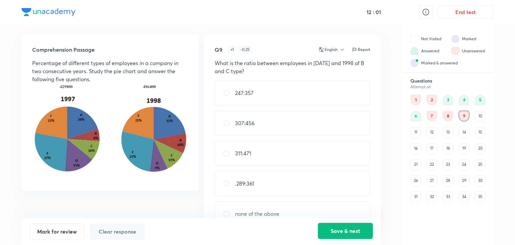
click at [332, 225] on button "Save & next" at bounding box center [345, 231] width 55 height 16
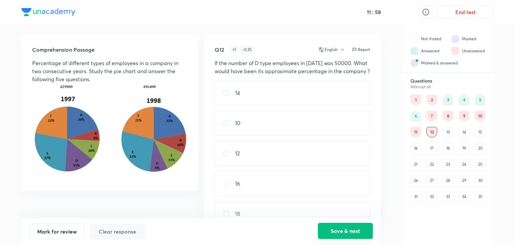
click at [332, 225] on button "Save & next" at bounding box center [345, 231] width 55 height 16
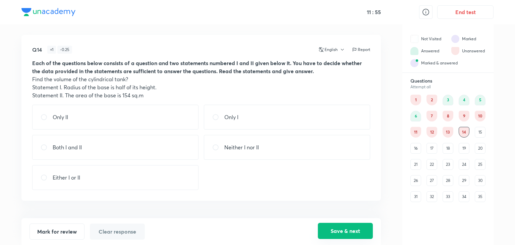
click at [332, 225] on button "Save & next" at bounding box center [345, 231] width 55 height 16
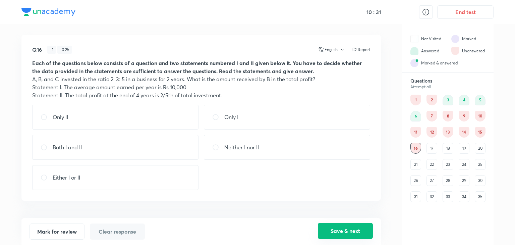
click at [334, 226] on button "Save & next" at bounding box center [345, 231] width 55 height 16
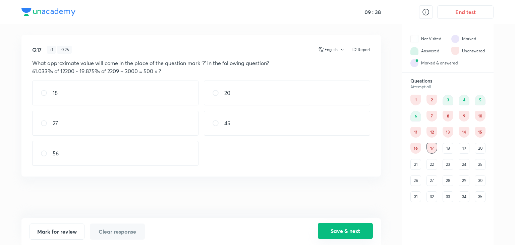
click at [349, 235] on button "Save & next" at bounding box center [345, 231] width 55 height 16
click at [341, 230] on button "Save & next" at bounding box center [345, 231] width 55 height 16
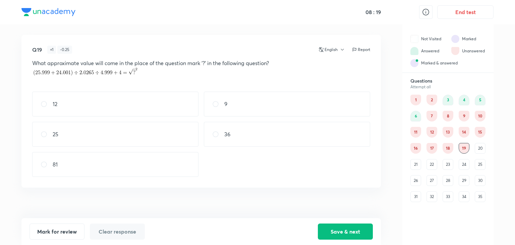
click at [117, 164] on div "81" at bounding box center [115, 164] width 166 height 25
radio input "true"
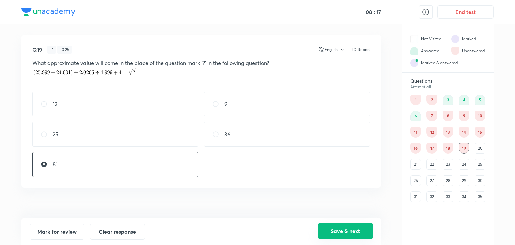
click at [346, 234] on button "Save & next" at bounding box center [345, 231] width 55 height 16
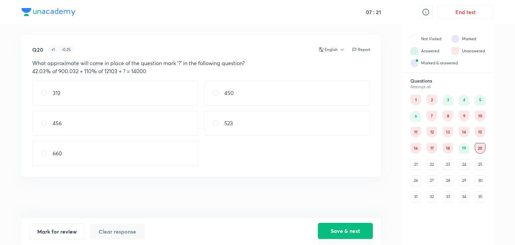
click at [352, 230] on button "Save & next" at bounding box center [345, 231] width 55 height 16
click at [365, 229] on button "Save & next" at bounding box center [345, 231] width 55 height 16
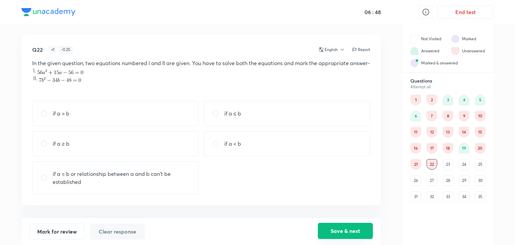
click at [365, 229] on button "Save & next" at bounding box center [345, 231] width 55 height 16
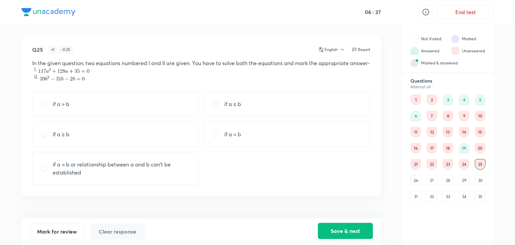
click at [365, 229] on button "Save & next" at bounding box center [345, 231] width 55 height 16
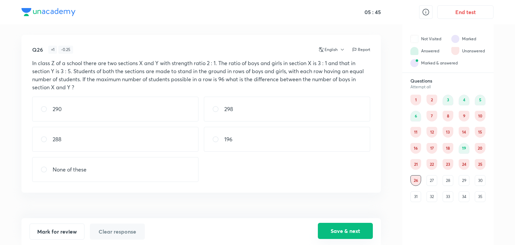
click at [365, 229] on button "Save & next" at bounding box center [345, 231] width 55 height 16
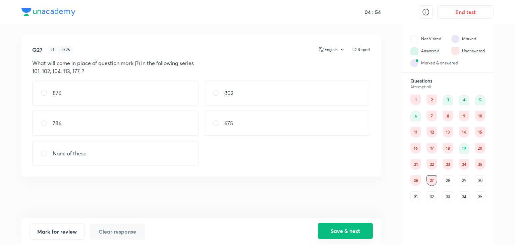
click at [355, 231] on button "Save & next" at bounding box center [345, 231] width 55 height 16
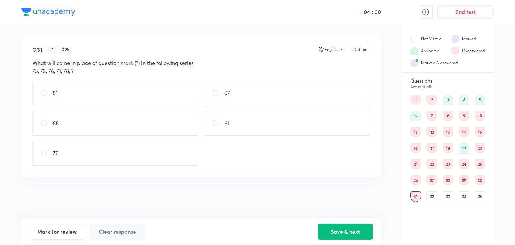
click at [481, 179] on div "30" at bounding box center [480, 180] width 11 height 11
click at [274, 97] on div "2399" at bounding box center [287, 92] width 166 height 25
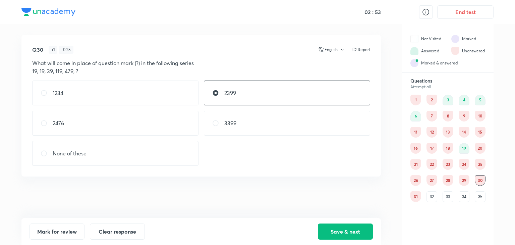
radio input "true"
click at [357, 230] on button "Save & next" at bounding box center [345, 231] width 55 height 16
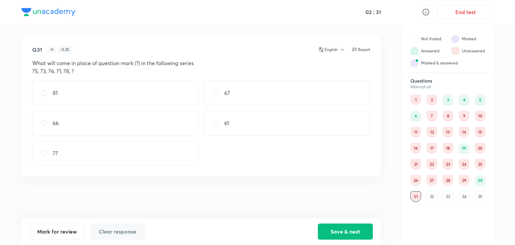
click at [250, 98] on div "67" at bounding box center [287, 92] width 166 height 25
radio input "true"
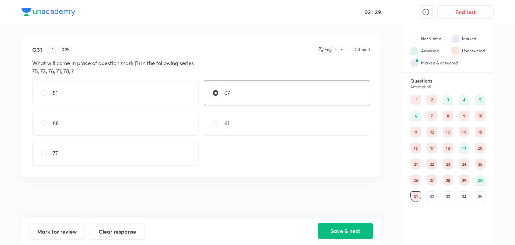
click at [338, 231] on button "Save & next" at bounding box center [345, 231] width 55 height 16
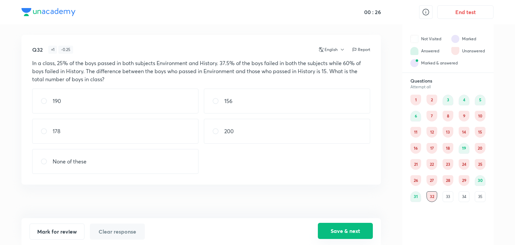
click at [352, 231] on button "Save & next" at bounding box center [345, 231] width 55 height 16
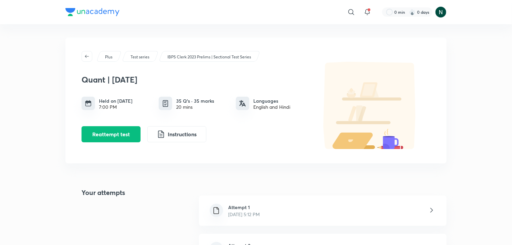
click at [444, 180] on div "Plus Test series IBPS Clerk 2023 Prelims | Sectional Test Series Quant | [DATE]…" at bounding box center [255, 218] width 381 height 360
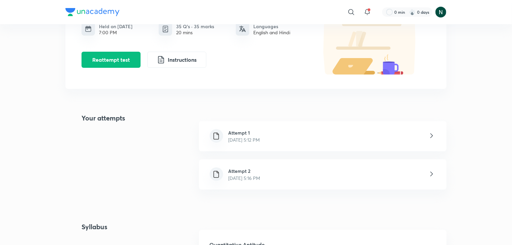
scroll to position [80, 0]
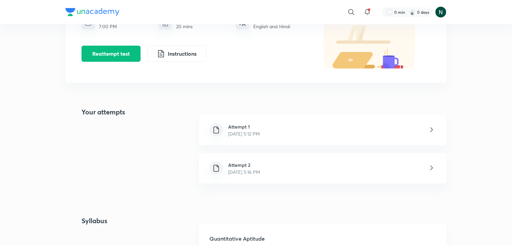
click at [370, 170] on div "Attempt 2 [DATE] 5:16 PM" at bounding box center [322, 168] width 247 height 30
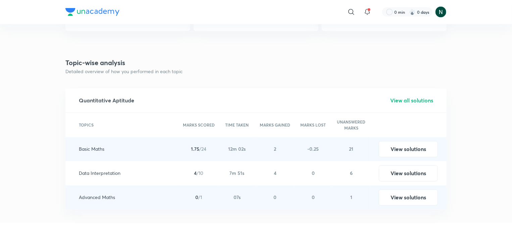
scroll to position [590, 0]
